Goal: Find specific page/section: Find specific page/section

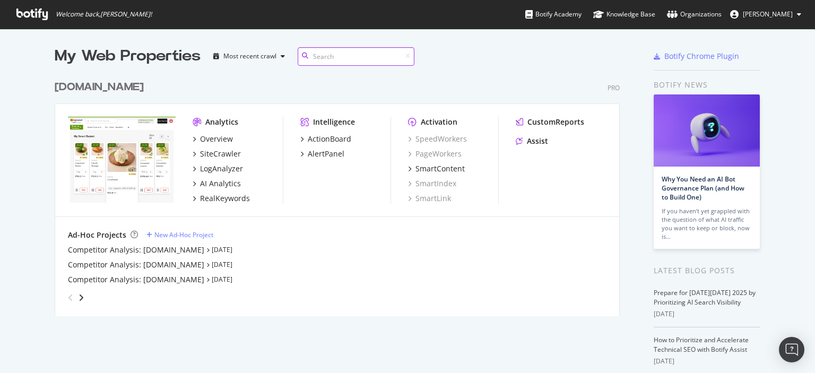
scroll to position [241, 565]
click at [216, 170] on div "LogAnalyzer" at bounding box center [221, 168] width 43 height 11
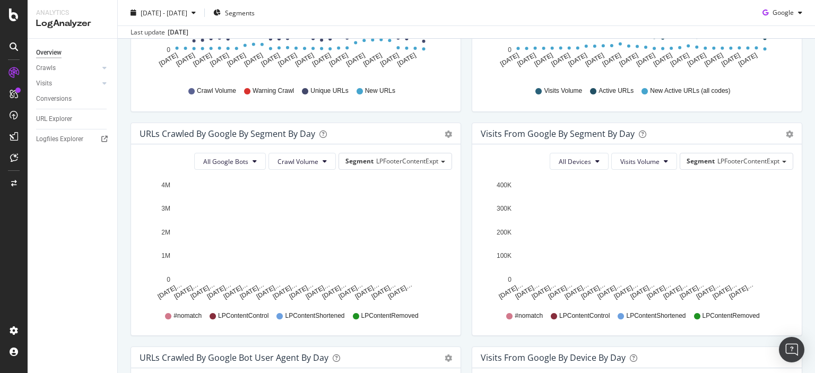
scroll to position [277, 0]
